Goal: Find specific page/section: Find specific page/section

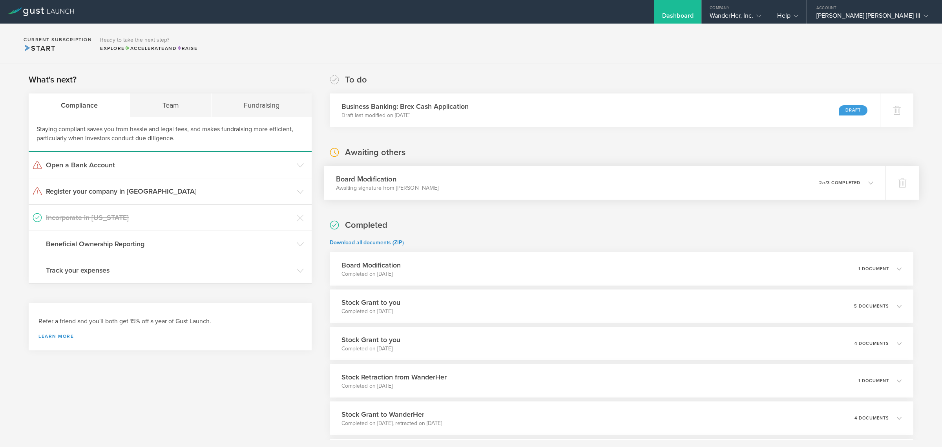
click at [868, 181] on icon at bounding box center [870, 182] width 5 height 5
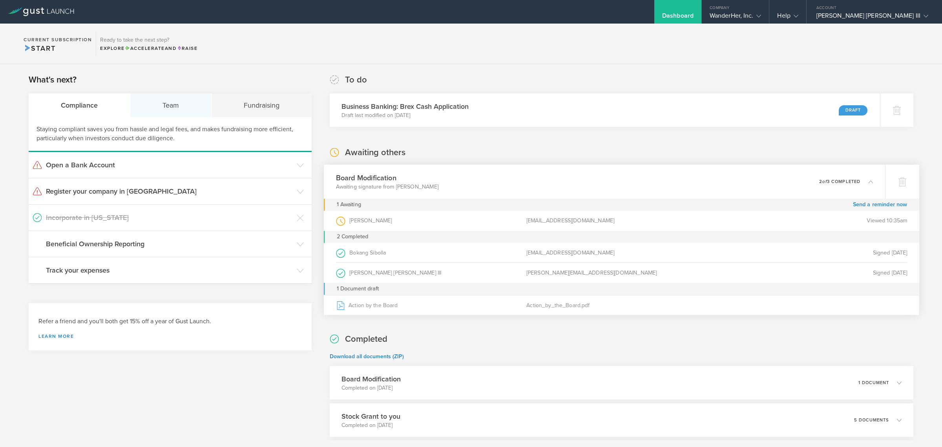
click at [179, 99] on div "Team" at bounding box center [170, 105] width 81 height 24
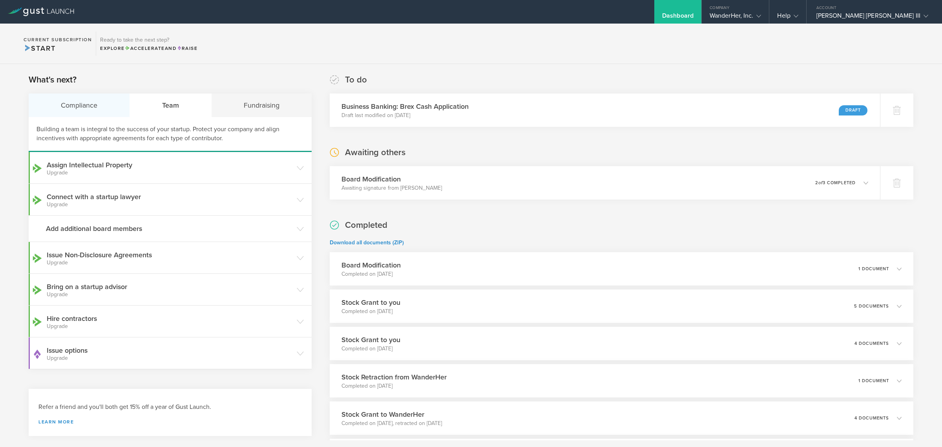
click at [61, 102] on div "Compliance" at bounding box center [79, 105] width 101 height 24
